Goal: Navigation & Orientation: Understand site structure

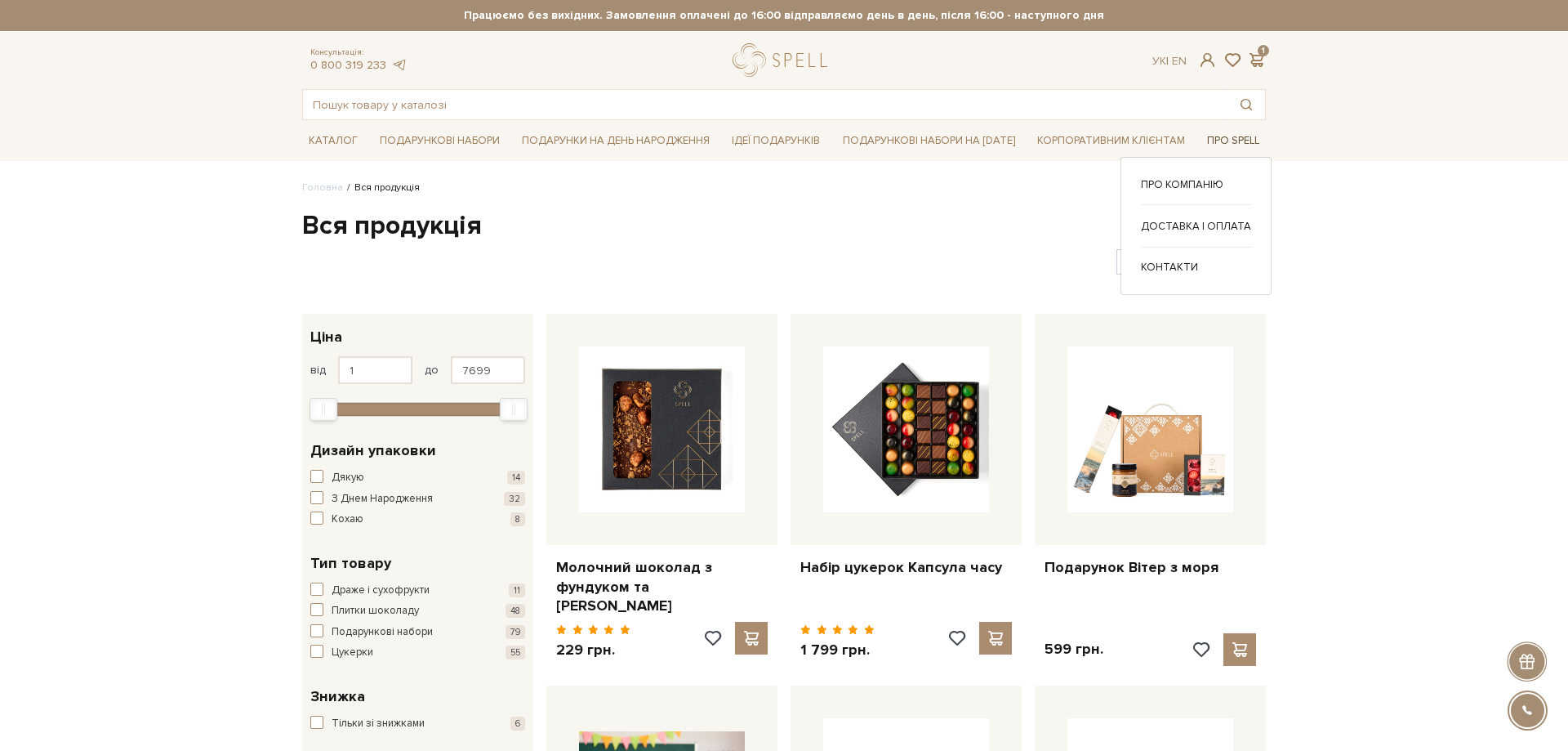
click at [1227, 132] on link "Про Spell" at bounding box center [1233, 140] width 65 height 25
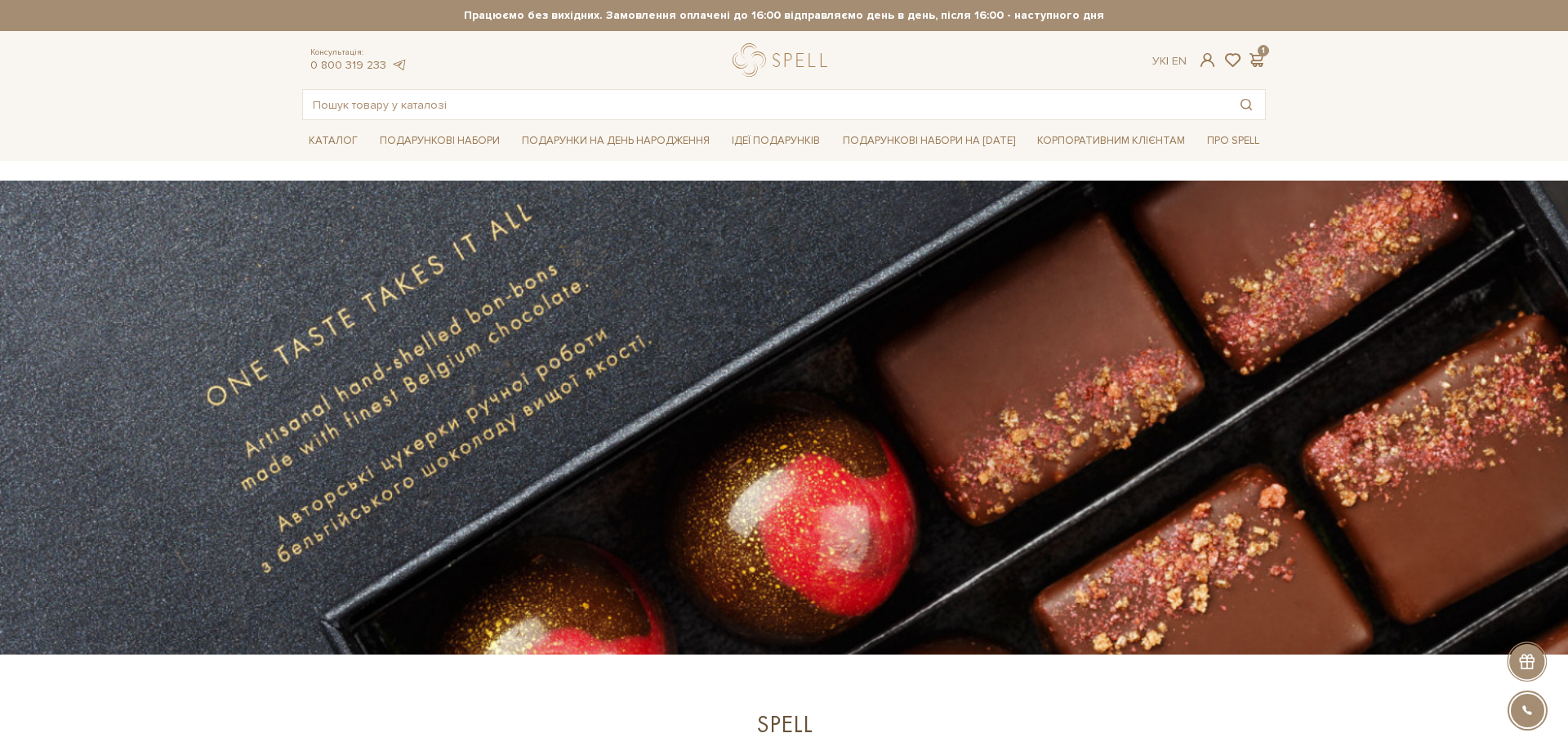
scroll to position [500, 0]
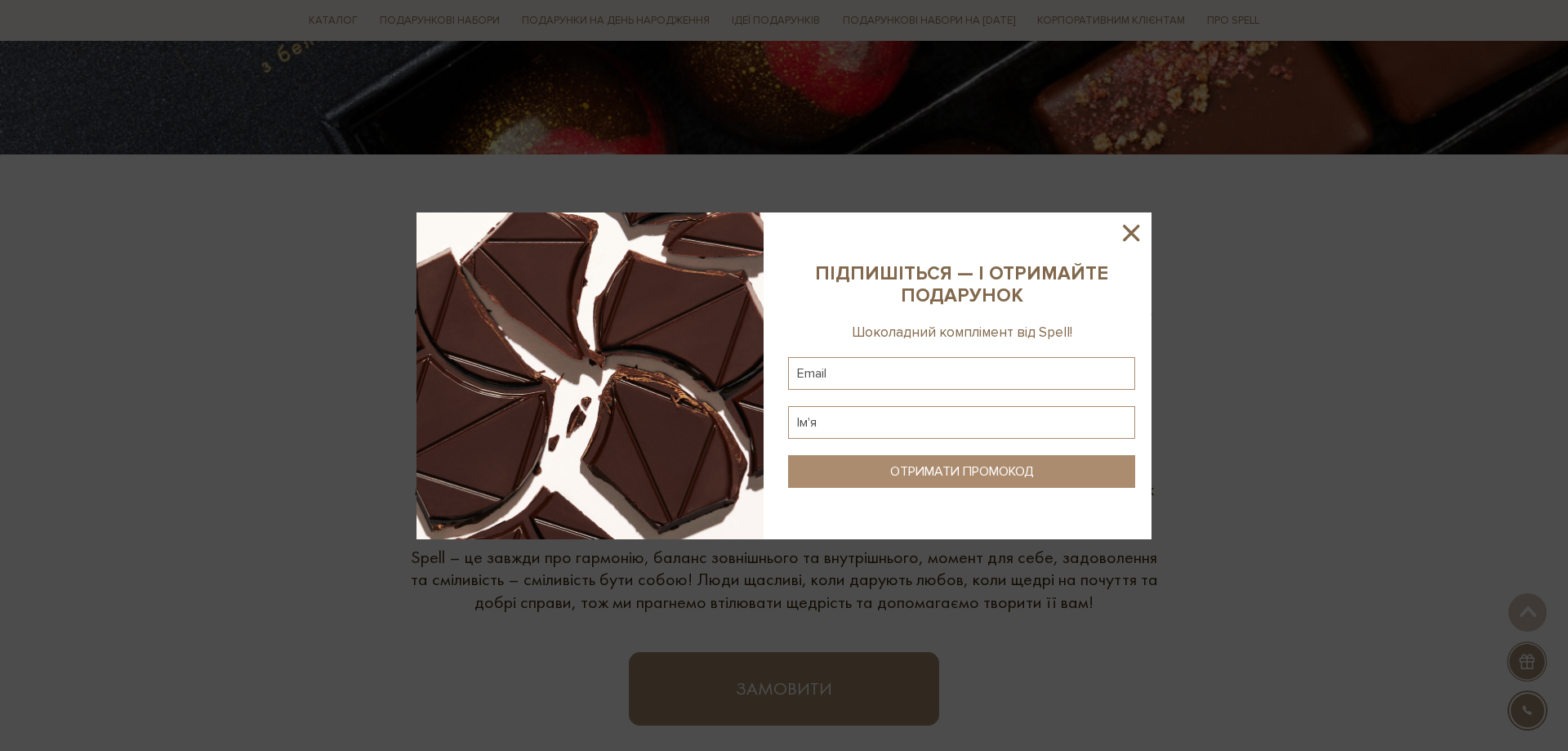
click at [1132, 223] on icon at bounding box center [1131, 232] width 27 height 27
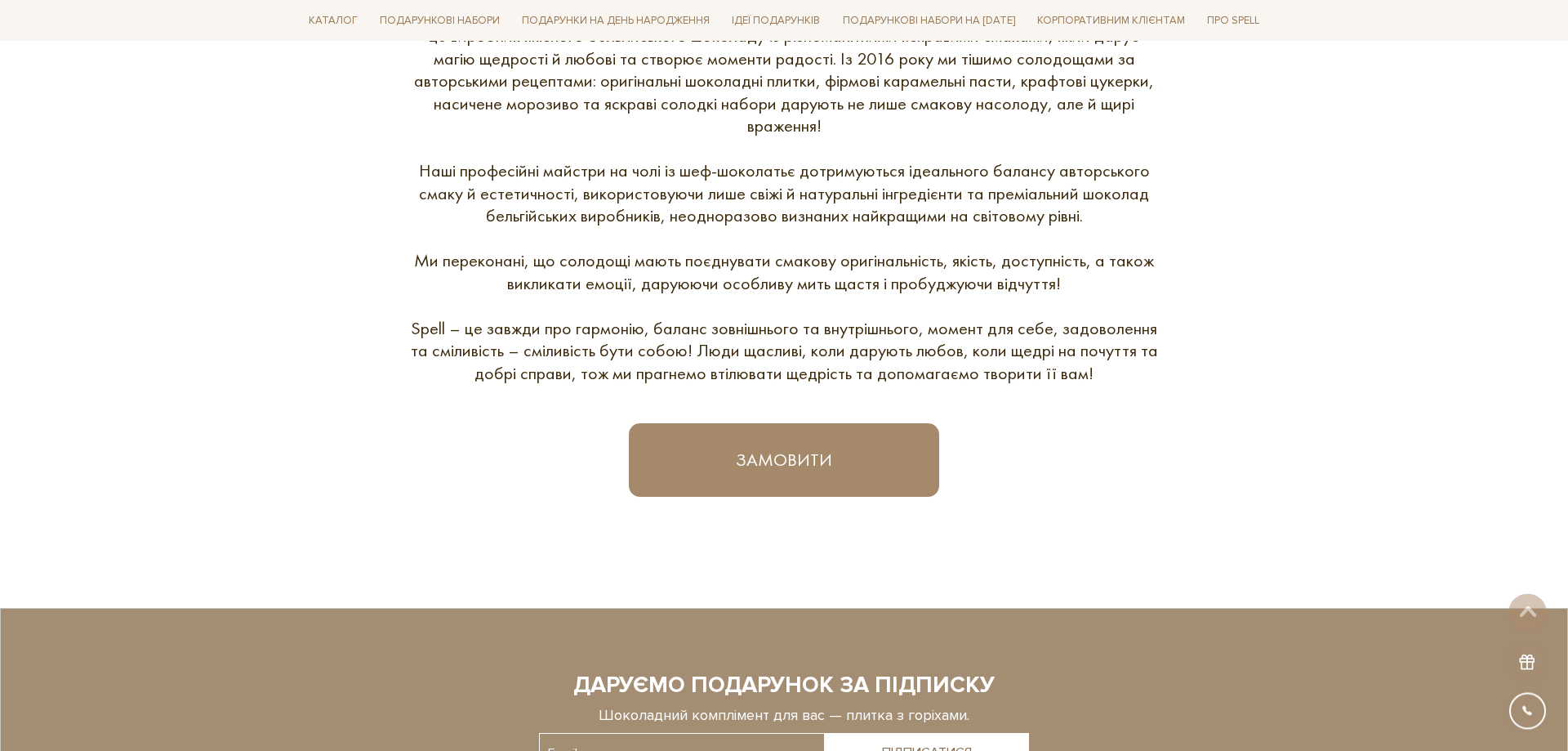
scroll to position [1000, 0]
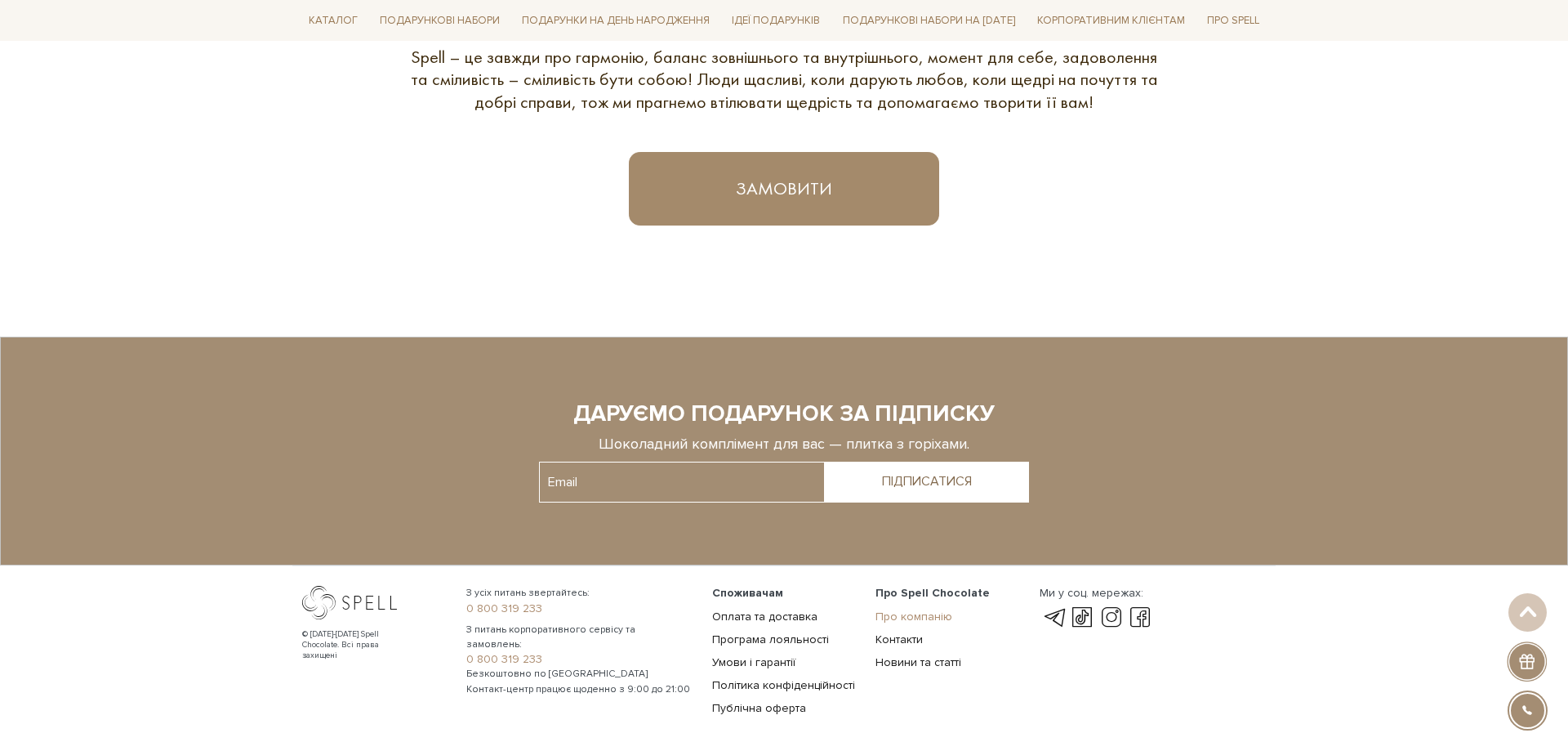
click at [902, 618] on link "Про компанію" at bounding box center [913, 616] width 76 height 14
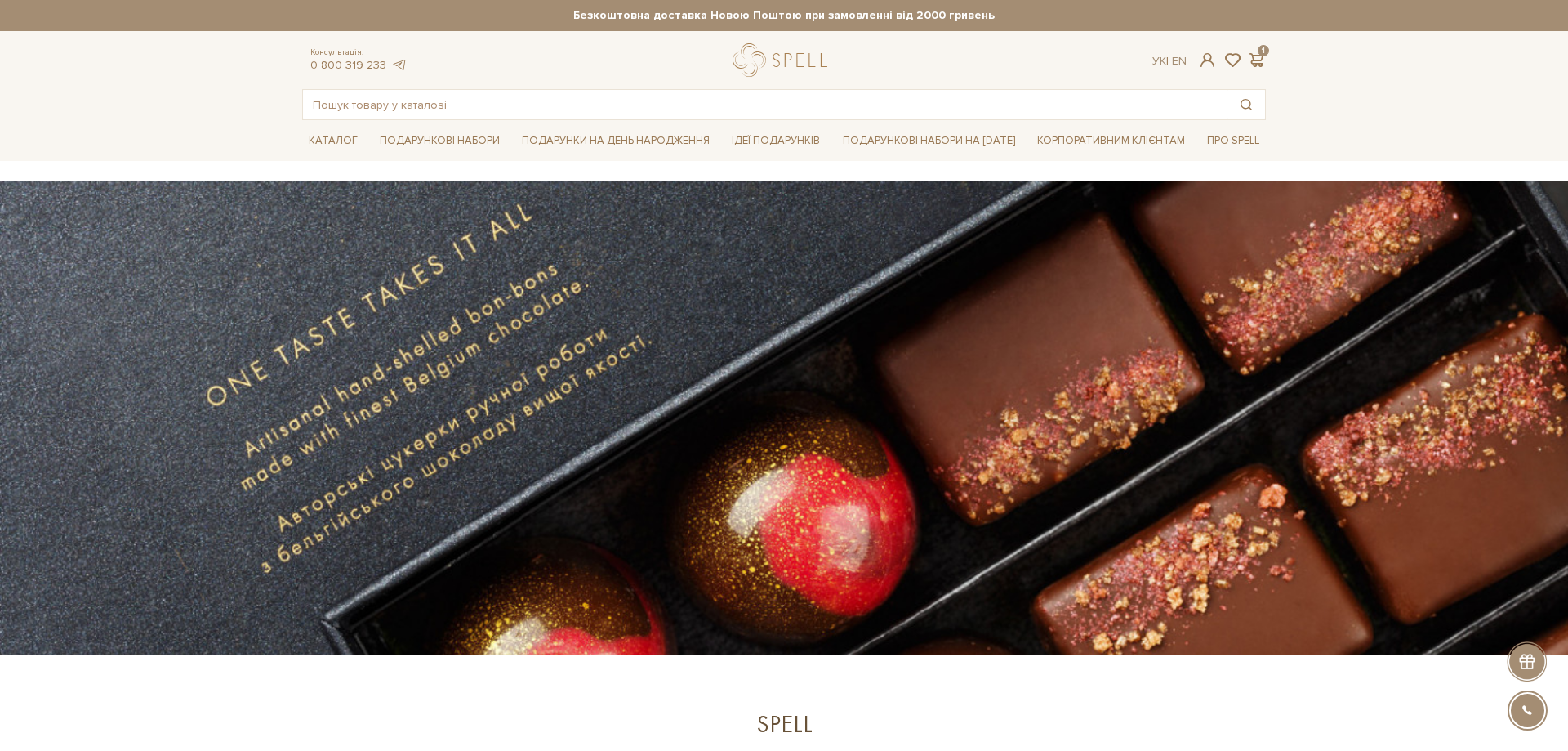
scroll to position [1071, 0]
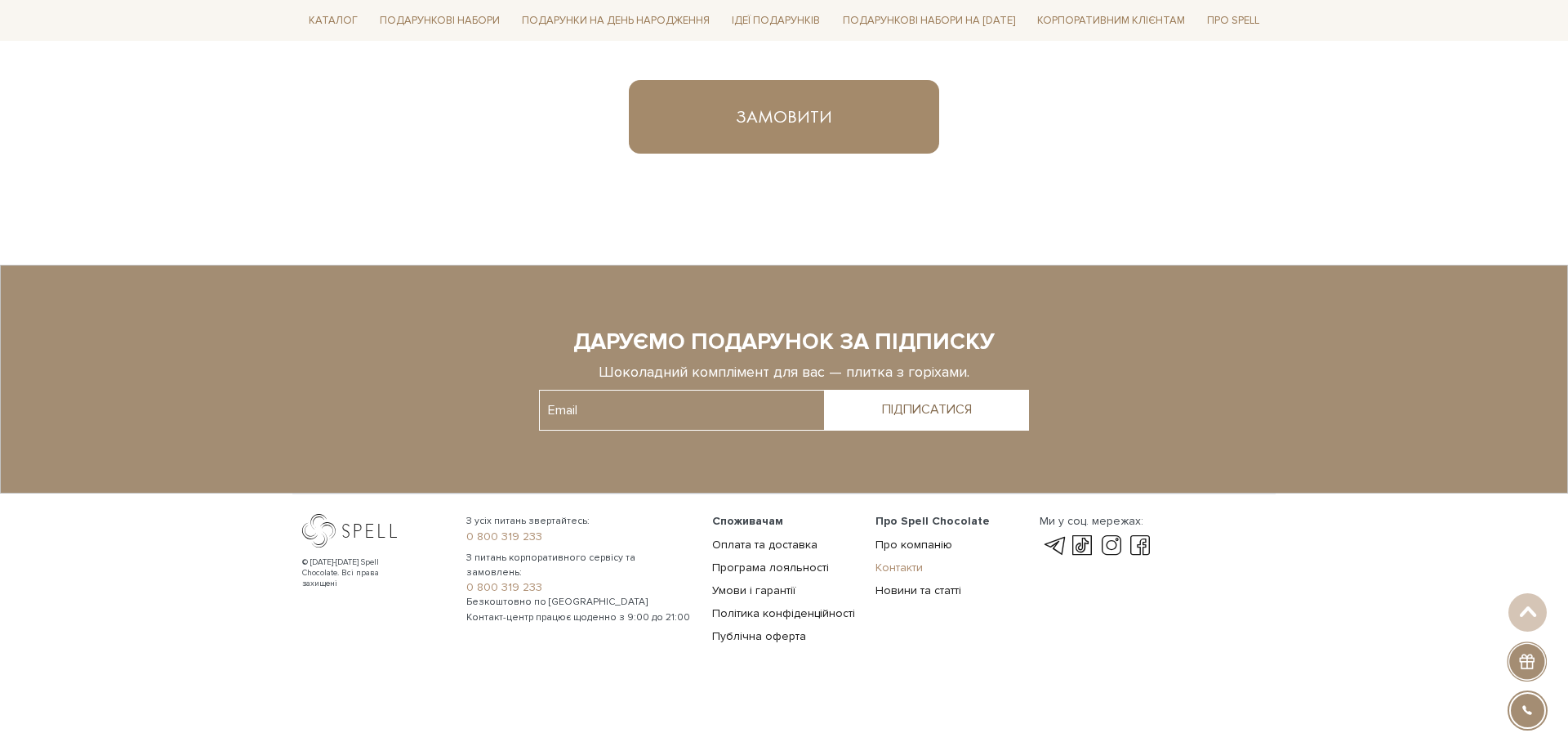
click at [879, 564] on link "Контакти" at bounding box center [899, 567] width 47 height 14
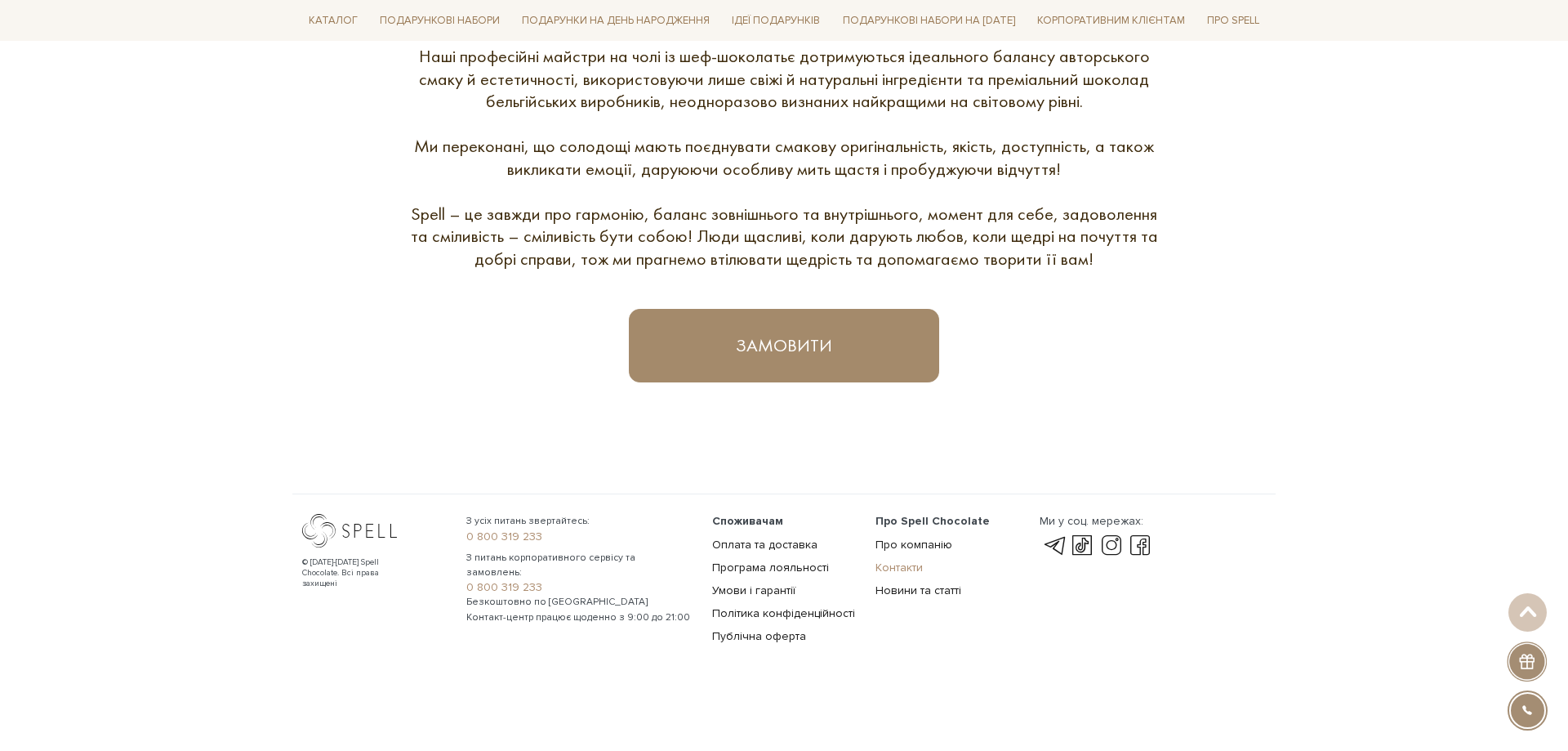
scroll to position [843, 0]
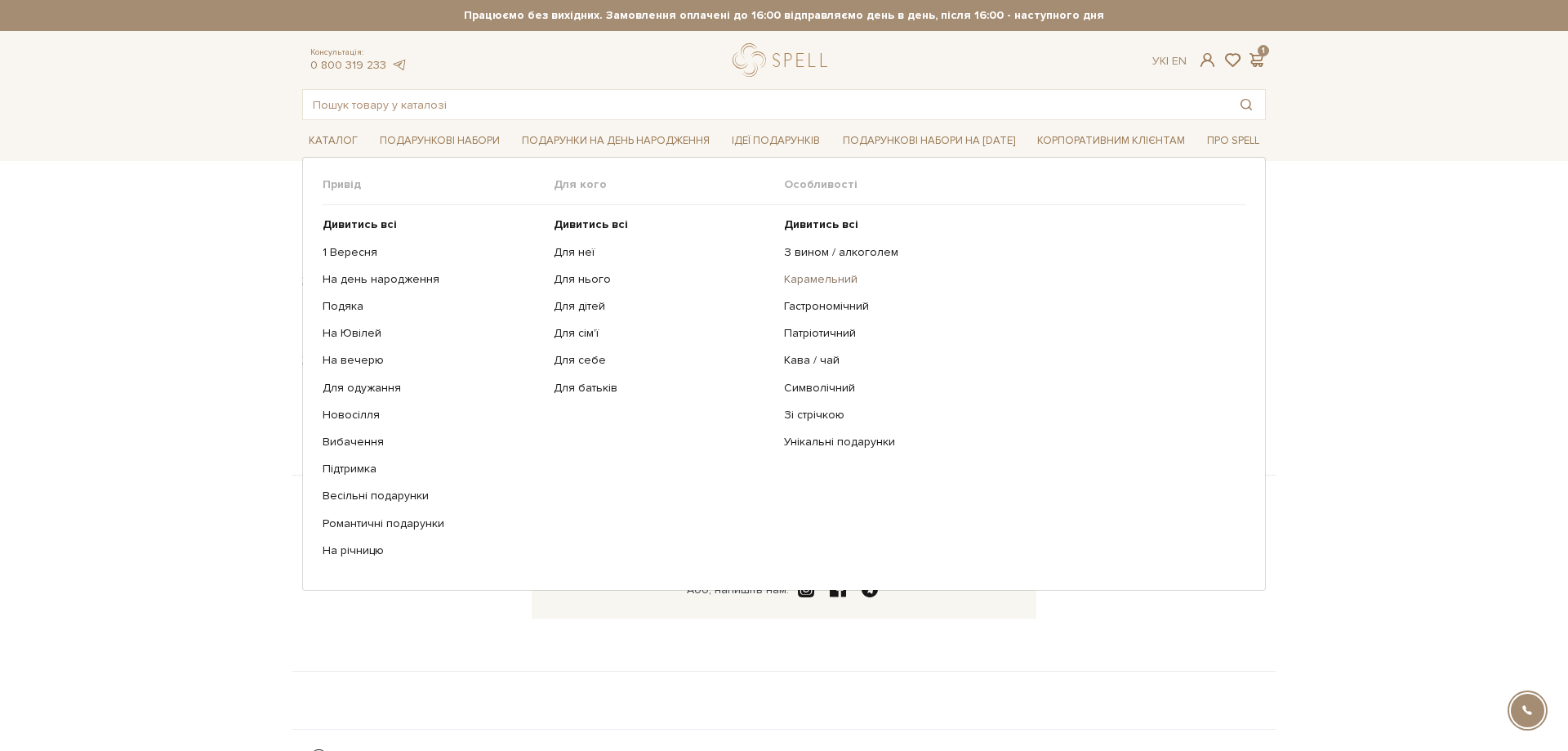
click at [789, 285] on link "Карамельний" at bounding box center [1008, 280] width 449 height 15
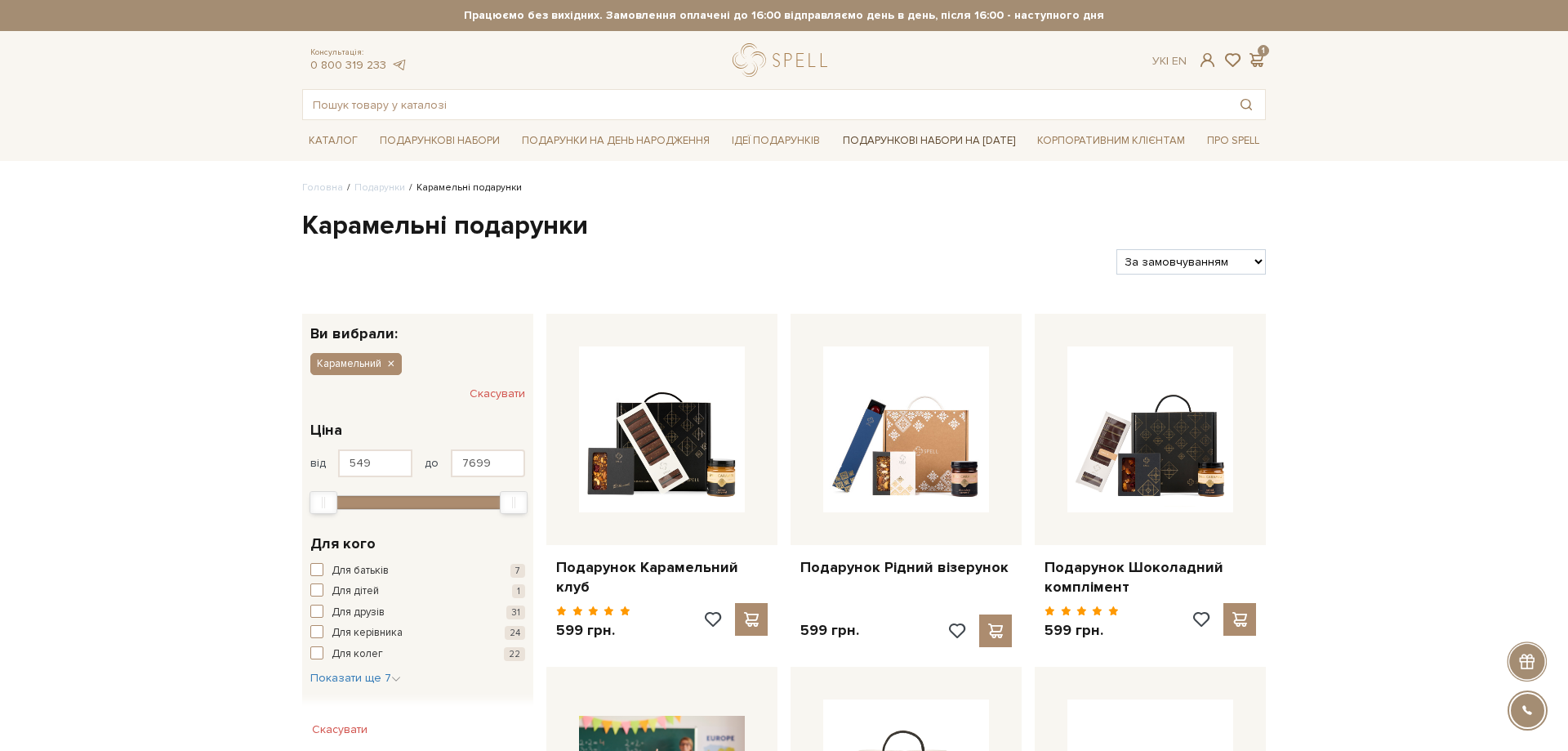
click at [981, 145] on link "Подарункові набори на [DATE]" at bounding box center [929, 139] width 186 height 27
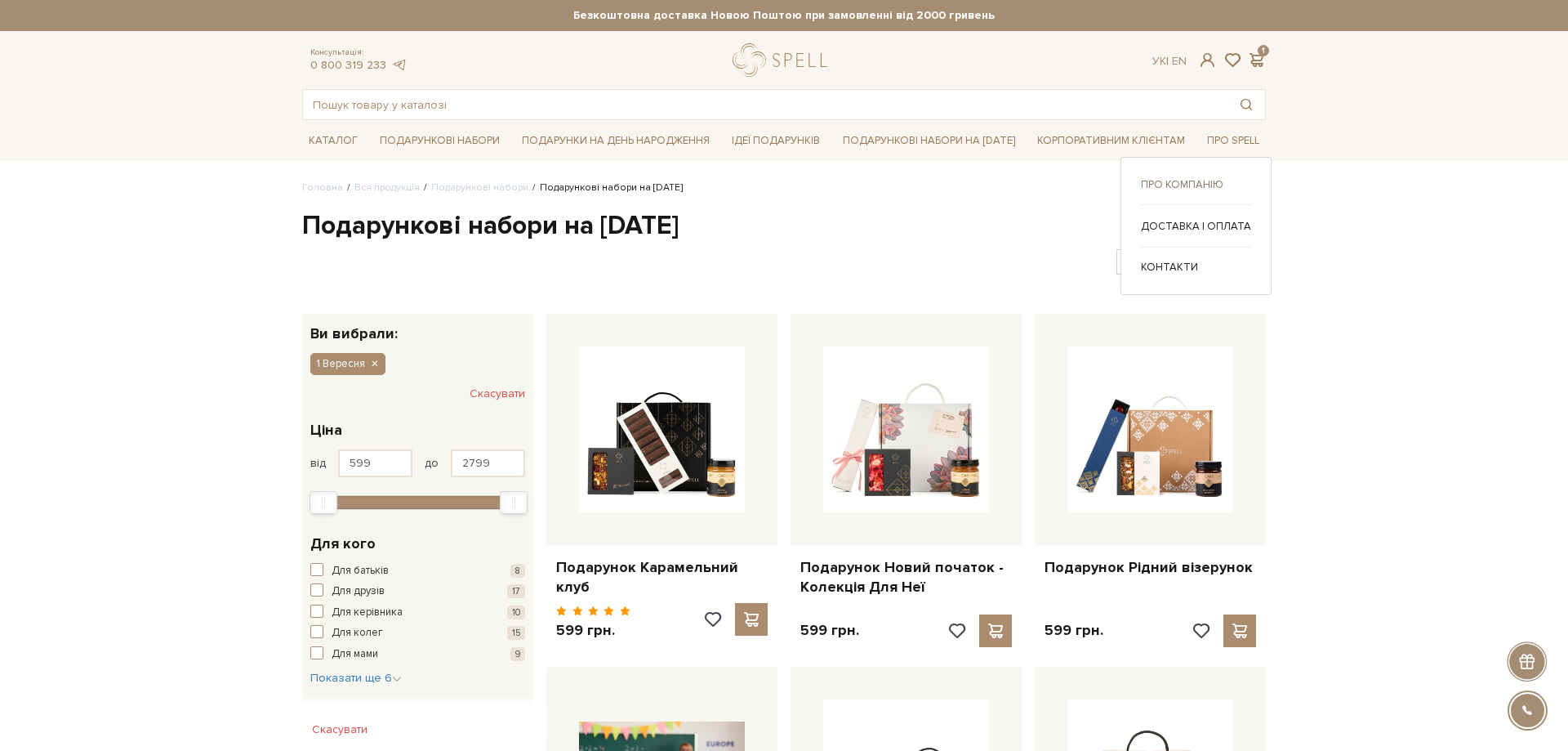
click at [1220, 188] on link "Про компанію" at bounding box center [1196, 185] width 110 height 15
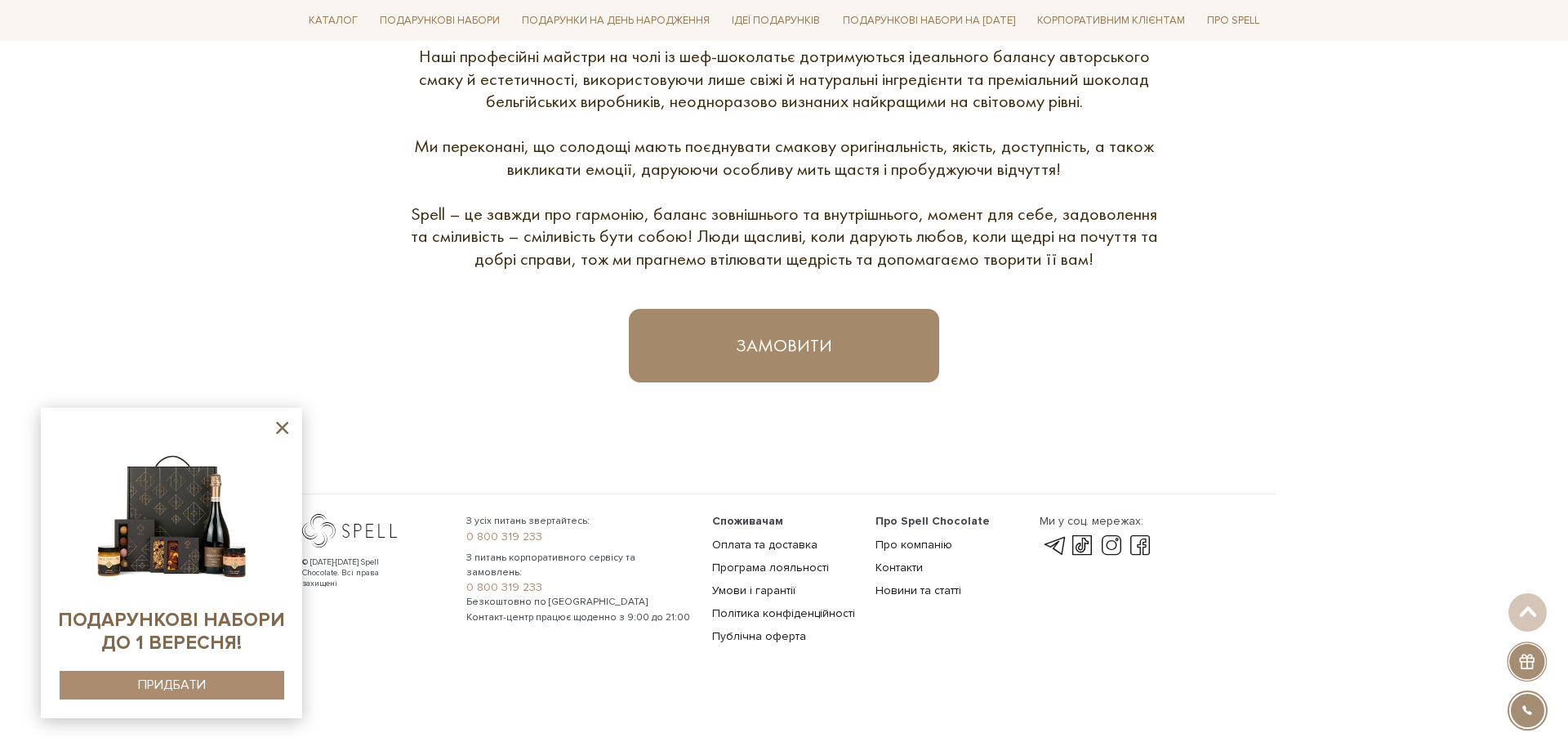
scroll to position [843, 0]
